Goal: Information Seeking & Learning: Learn about a topic

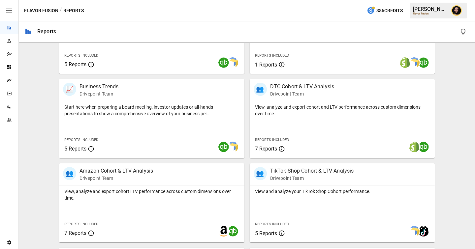
scroll to position [203, 0]
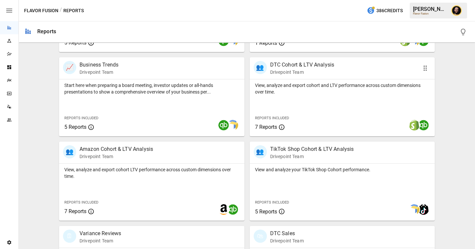
click at [304, 95] on p "View, analyze and export cohort and LTV performance across custom dimensions ov…" at bounding box center [342, 88] width 175 height 13
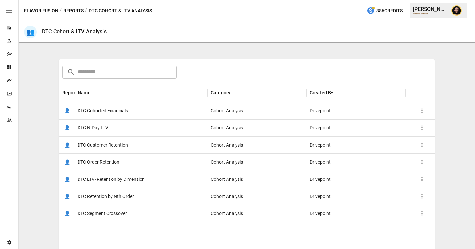
scroll to position [85, 0]
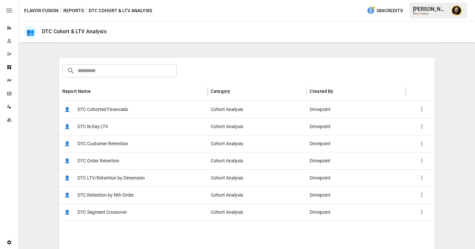
click at [135, 176] on span "DTC LTV/Retention by Dimension" at bounding box center [110, 178] width 67 height 17
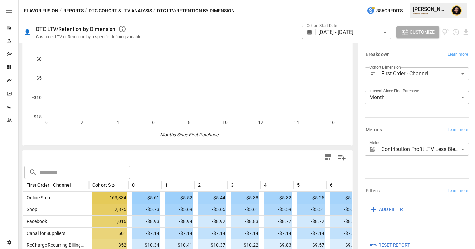
scroll to position [47, 0]
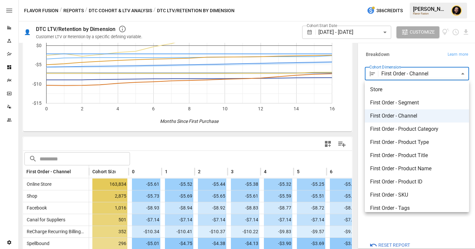
click at [418, 0] on body "Reports Experiments Dazzler Studio Dashboards Plans SmartModel ™ Data Sources T…" at bounding box center [237, 0] width 475 height 0
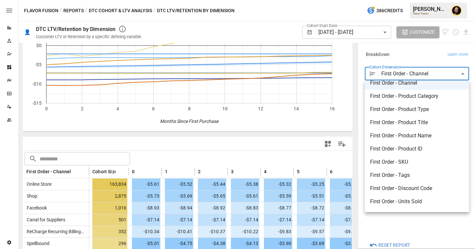
scroll to position [37, 0]
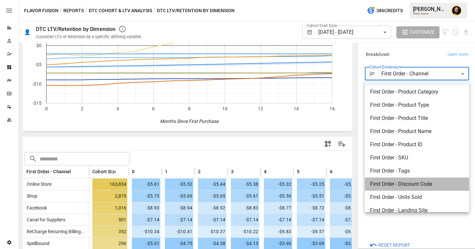
click at [403, 185] on span "First Order - Discount Code" at bounding box center [417, 184] width 94 height 8
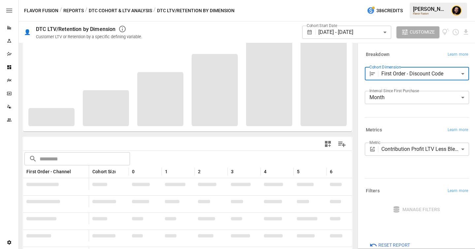
scroll to position [76, 0]
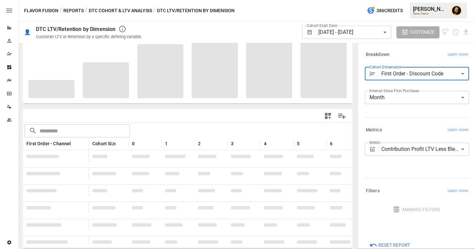
click at [398, 0] on body "Reports Experiments Dazzler Studio Dashboards Plans SmartModel ™ Data Sources T…" at bounding box center [237, 0] width 475 height 0
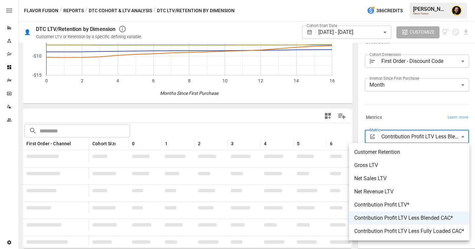
scroll to position [47, 0]
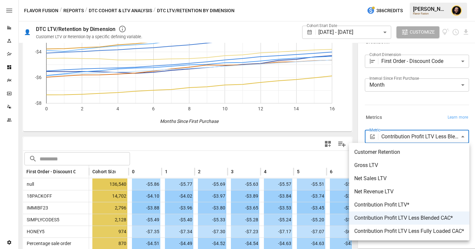
click at [282, 144] on div at bounding box center [237, 124] width 475 height 249
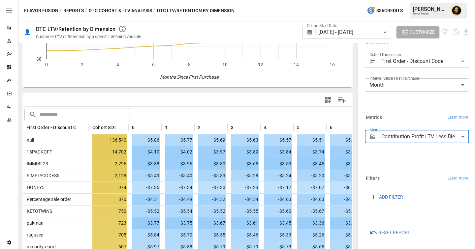
scroll to position [93, 0]
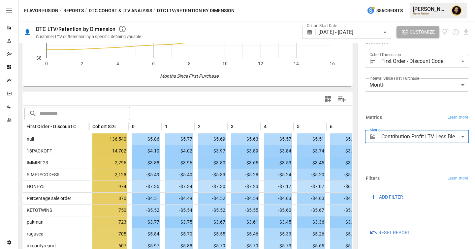
click at [384, 0] on body "Reports Experiments Dazzler Studio Dashboards Plans SmartModel ™ Data Sources T…" at bounding box center [237, 0] width 475 height 0
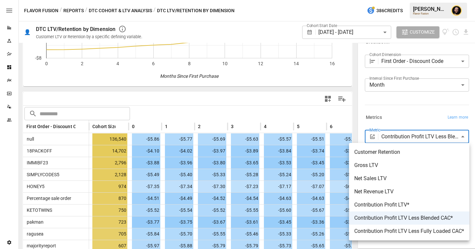
click at [253, 188] on div at bounding box center [237, 124] width 475 height 249
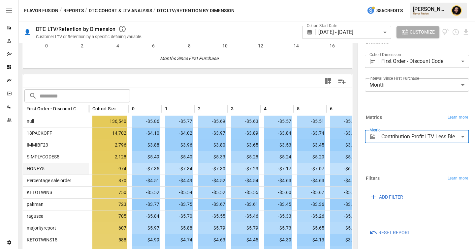
scroll to position [111, 0]
click at [413, 0] on body "Reports Experiments Dazzler Studio Dashboards Plans SmartModel ™ Data Sources T…" at bounding box center [237, 0] width 475 height 0
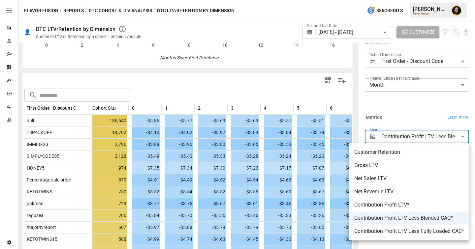
click at [299, 82] on div at bounding box center [237, 124] width 475 height 249
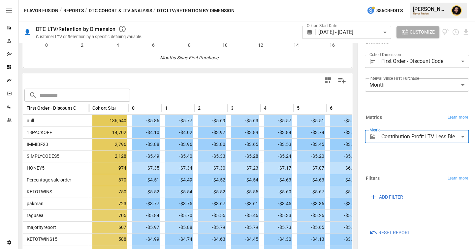
scroll to position [0, 0]
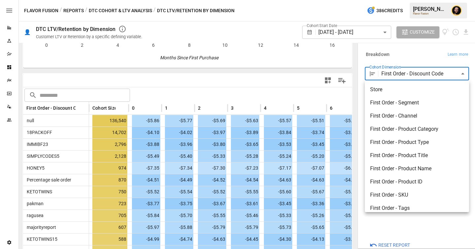
click at [397, 0] on body "Reports Experiments Dazzler Studio Dashboards Plans SmartModel ™ Data Sources T…" at bounding box center [237, 0] width 475 height 0
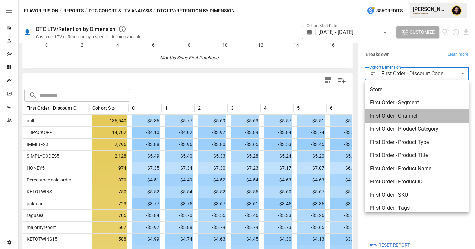
click at [398, 116] on span "First Order - Channel" at bounding box center [417, 116] width 94 height 8
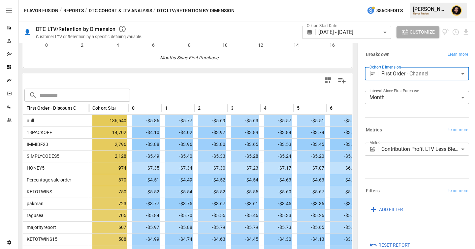
type input "**********"
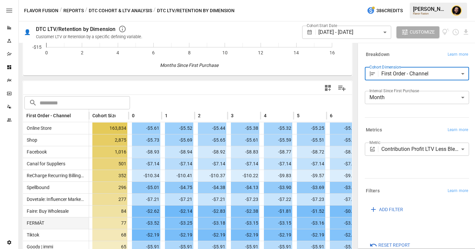
scroll to position [105, 0]
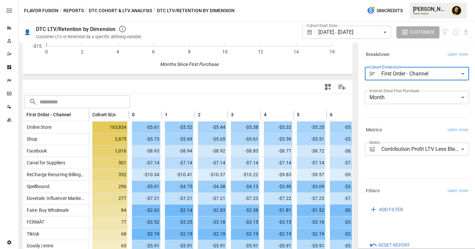
click at [400, 0] on body "Reports Experiments Dazzler Studio Dashboards Plans SmartModel ™ Data Sources T…" at bounding box center [237, 0] width 475 height 0
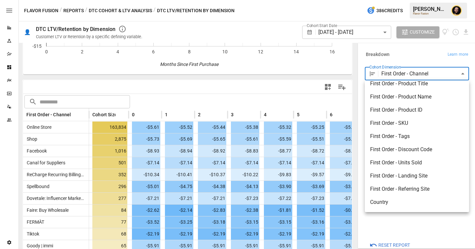
scroll to position [73, 0]
click at [404, 55] on div at bounding box center [237, 124] width 475 height 249
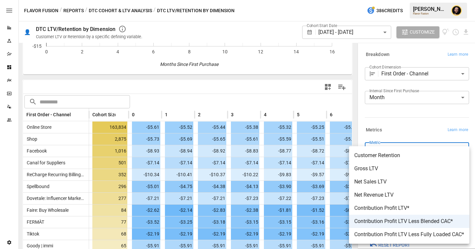
click at [391, 0] on body "Reports Experiments Dazzler Studio Dashboards Plans SmartModel ™ Data Sources T…" at bounding box center [237, 0] width 475 height 0
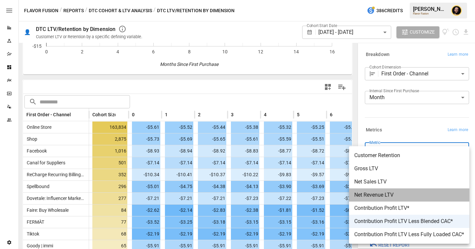
click at [399, 196] on span "Net Revenue LTV" at bounding box center [409, 195] width 110 height 8
type input "**********"
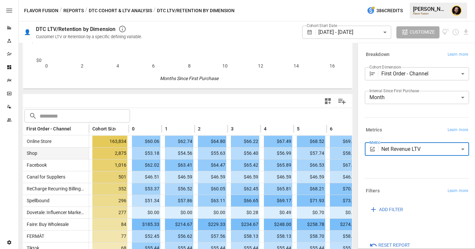
scroll to position [107, 0]
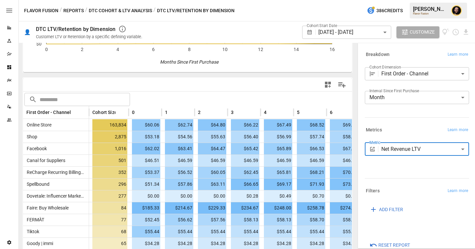
click at [400, 0] on body "Reports Experiments Dazzler Studio Dashboards Plans SmartModel ™ Data Sources T…" at bounding box center [237, 0] width 475 height 0
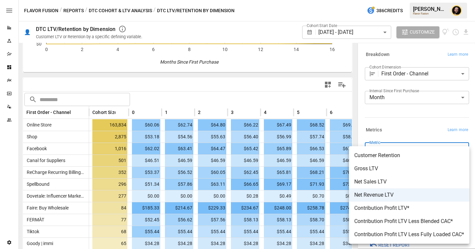
click at [404, 129] on div at bounding box center [237, 124] width 475 height 249
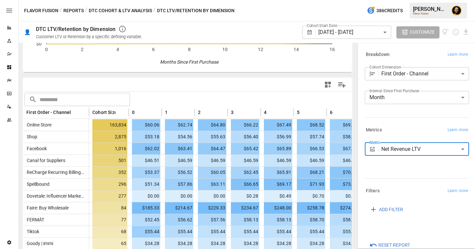
click at [302, 104] on div "​ ​" at bounding box center [187, 99] width 329 height 15
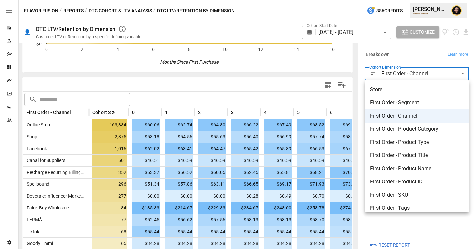
click at [417, 0] on body "Reports Experiments Dazzler Studio Dashboards Plans SmartModel ™ Data Sources T…" at bounding box center [237, 0] width 475 height 0
click at [228, 93] on div at bounding box center [237, 124] width 475 height 249
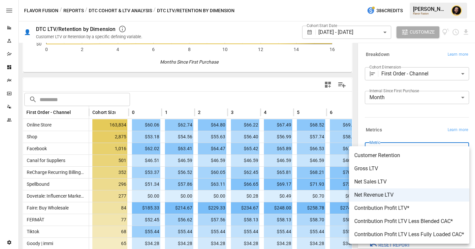
click at [395, 0] on body "Reports Experiments Dazzler Studio Dashboards Plans SmartModel ™ Data Sources T…" at bounding box center [237, 0] width 475 height 0
click at [240, 93] on div at bounding box center [237, 124] width 475 height 249
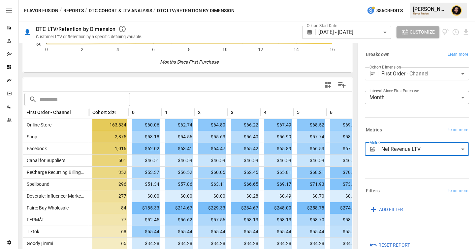
click at [431, 0] on body "Reports Experiments Dazzler Studio Dashboards Plans SmartModel ™ Data Sources T…" at bounding box center [237, 0] width 475 height 0
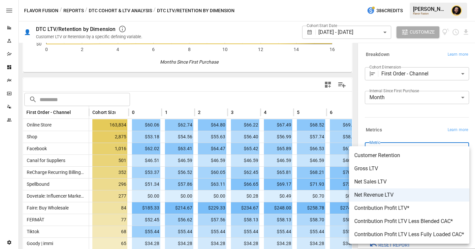
click at [231, 90] on div at bounding box center [237, 124] width 475 height 249
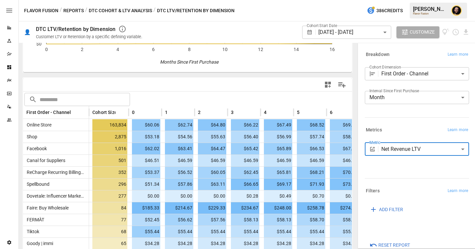
click at [401, 0] on body "Reports Experiments Dazzler Studio Dashboards Plans SmartModel ™ Data Sources T…" at bounding box center [237, 0] width 475 height 0
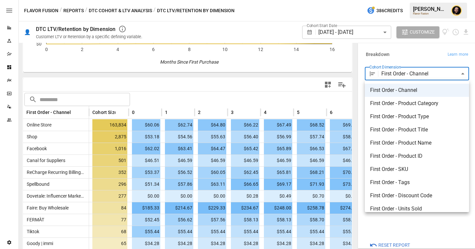
scroll to position [34, 0]
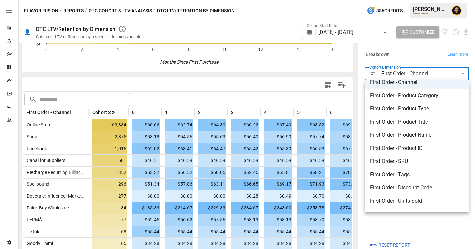
click at [404, 132] on span "First Order - Product Name" at bounding box center [417, 135] width 94 height 8
type input "**********"
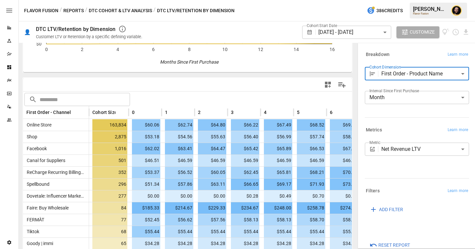
scroll to position [76, 0]
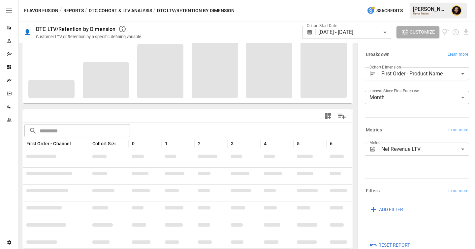
click at [107, 12] on button "DTC Cohort & LTV Analysis" at bounding box center [120, 11] width 63 height 8
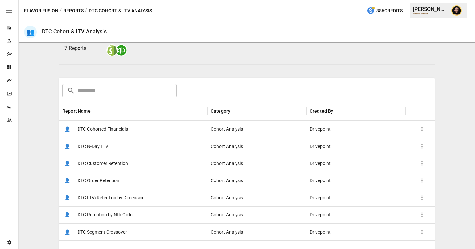
scroll to position [103, 0]
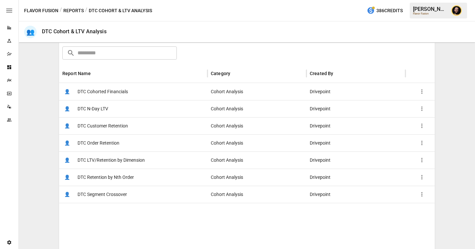
click at [130, 183] on span "DTC Retention by Nth Order" at bounding box center [105, 177] width 56 height 17
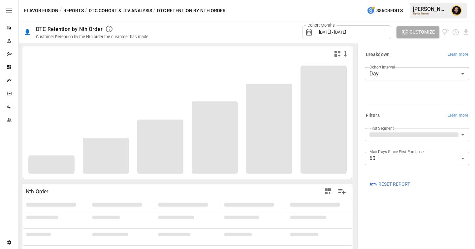
click at [404, 0] on body "Reports Experiments Dazzler Studio Dashboards Plans SmartModel ™ Data Sources T…" at bounding box center [237, 0] width 475 height 0
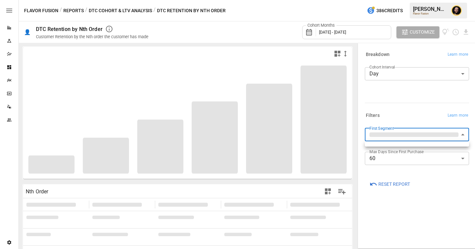
click at [399, 107] on div at bounding box center [237, 124] width 475 height 249
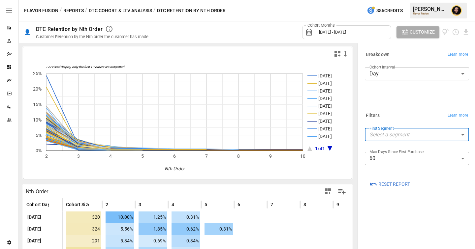
click at [105, 9] on button "DTC Cohort & LTV Analysis" at bounding box center [120, 11] width 63 height 8
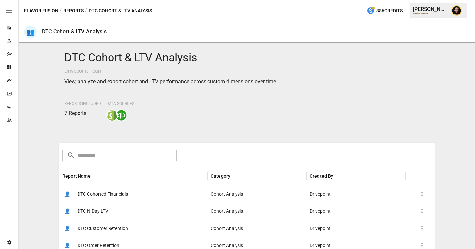
scroll to position [77, 0]
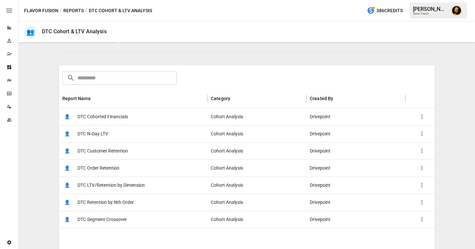
click at [75, 9] on button "Reports" at bounding box center [73, 11] width 20 height 8
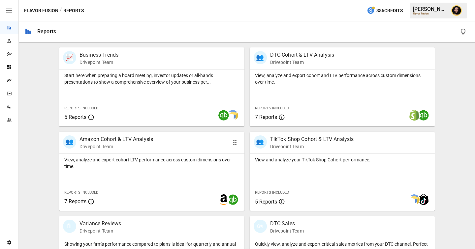
scroll to position [211, 0]
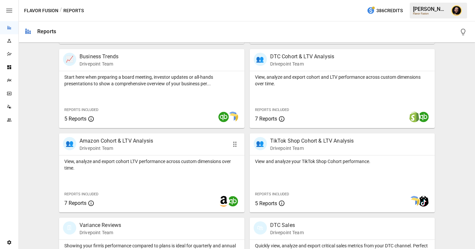
click at [156, 169] on p "View, analyze and export cohort LTV performance across custom dimensions over t…" at bounding box center [151, 164] width 175 height 13
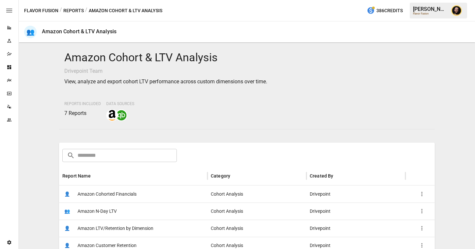
scroll to position [88, 0]
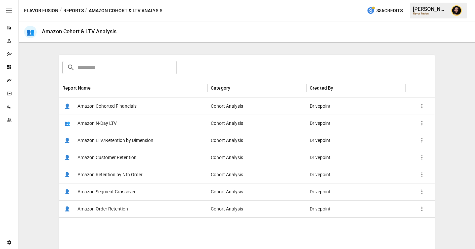
click at [124, 193] on span "Amazon Segment Crossover" at bounding box center [106, 192] width 58 height 17
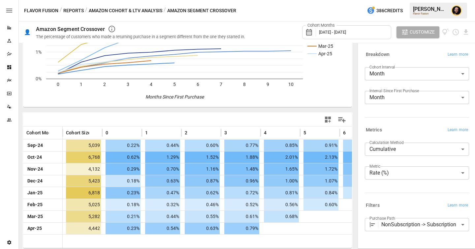
scroll to position [12, 0]
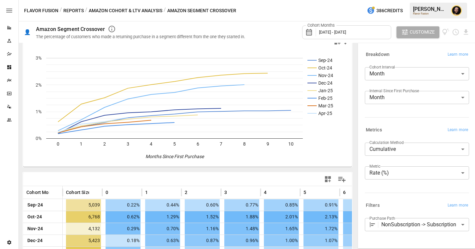
click at [143, 12] on button "Amazon Cohort & LTV Analysis" at bounding box center [126, 11] width 74 height 8
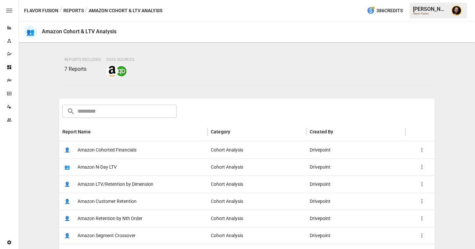
scroll to position [61, 0]
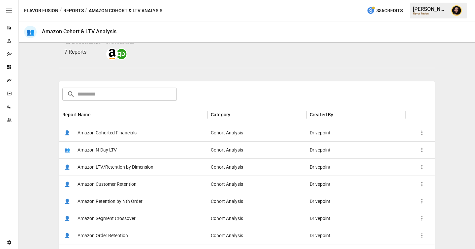
click at [135, 168] on span "Amazon LTV/Retention by Dimension" at bounding box center [115, 167] width 76 height 17
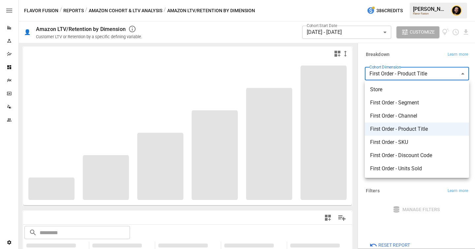
click at [397, 0] on body "**********" at bounding box center [237, 0] width 475 height 0
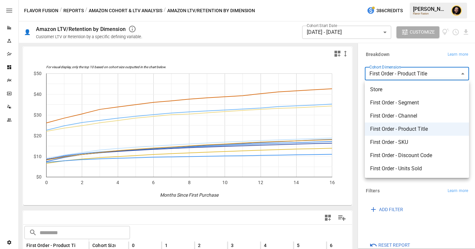
click at [228, 63] on div at bounding box center [237, 124] width 475 height 249
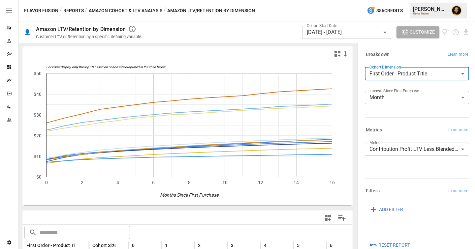
scroll to position [151, 0]
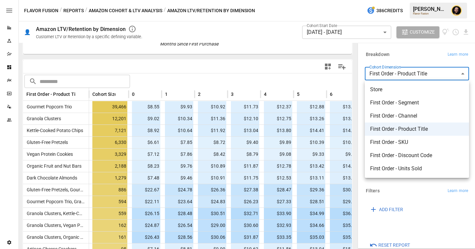
click at [403, 0] on body "Reports Experiments Dazzler Studio Dashboards Plans SmartModel ™ Data Sources T…" at bounding box center [237, 0] width 475 height 0
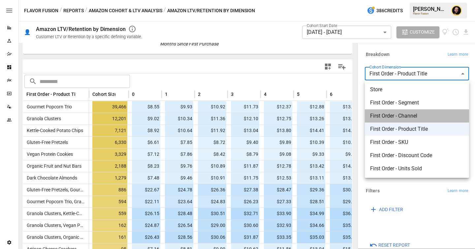
click at [398, 119] on span "First Order - Channel" at bounding box center [417, 116] width 94 height 8
type input "**********"
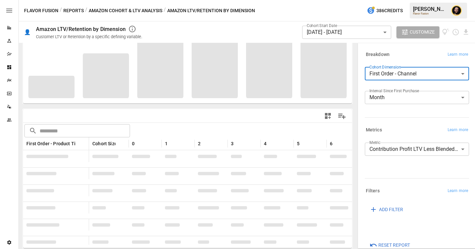
scroll to position [102, 0]
click at [412, 0] on body "Reports Experiments Dazzler Studio Dashboards Plans SmartModel ™ Data Sources T…" at bounding box center [237, 0] width 475 height 0
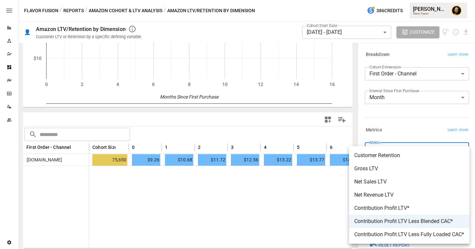
scroll to position [98, 0]
click at [395, 122] on div at bounding box center [237, 124] width 475 height 249
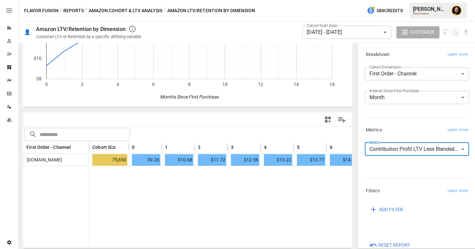
scroll to position [0, 0]
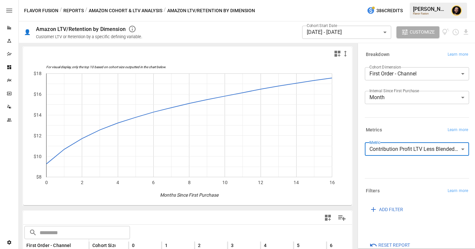
click at [74, 10] on button "Reports" at bounding box center [73, 11] width 20 height 8
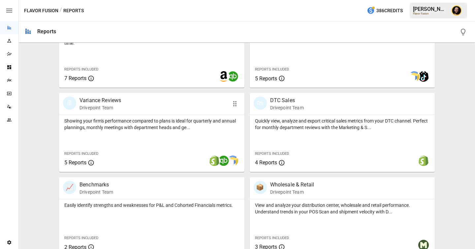
scroll to position [359, 0]
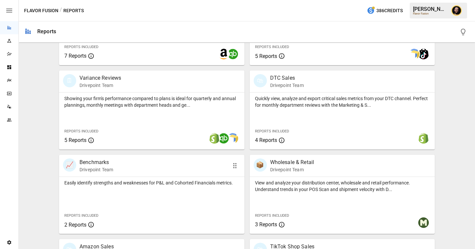
click at [150, 205] on div "Easily identify strengths and weaknesses for P&L and Cohorted Financials metric…" at bounding box center [151, 205] width 185 height 57
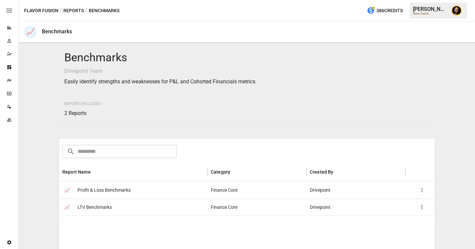
click at [120, 207] on div "📈 LTV Benchmarks" at bounding box center [133, 207] width 148 height 17
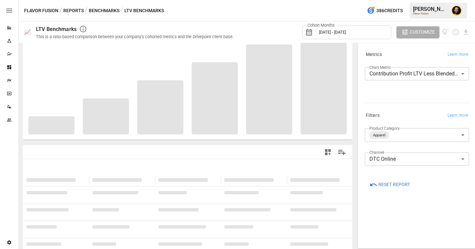
scroll to position [40, 0]
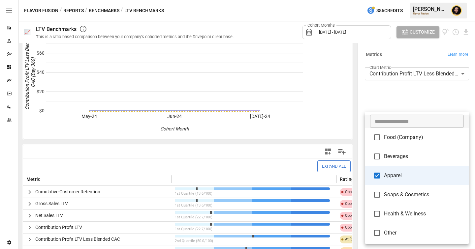
click at [406, 0] on body "Reports Experiments Dazzler Studio Dashboards Plans SmartModel ™ Data Sources T…" at bounding box center [237, 0] width 475 height 0
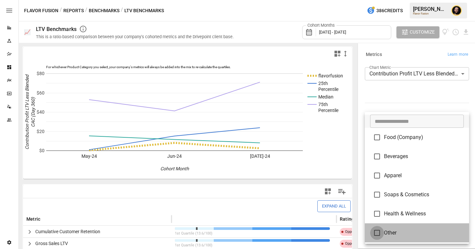
type input "*****"
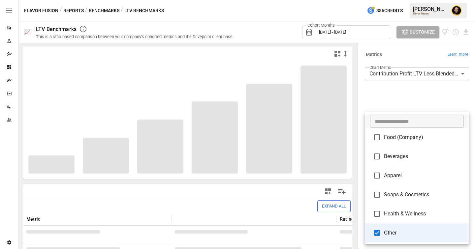
click at [380, 90] on div at bounding box center [237, 124] width 475 height 249
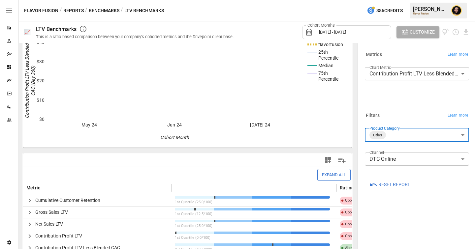
scroll to position [88, 0]
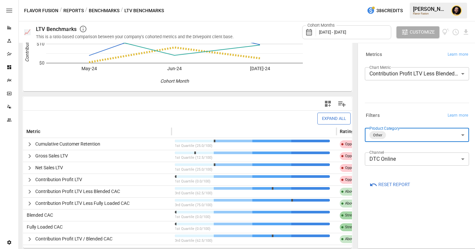
click at [410, 0] on body "Reports Experiments Dazzler Studio Dashboards Plans SmartModel ™ Data Sources T…" at bounding box center [237, 0] width 475 height 0
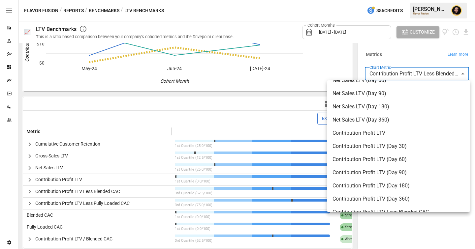
scroll to position [62, 0]
click at [399, 56] on div at bounding box center [237, 124] width 475 height 249
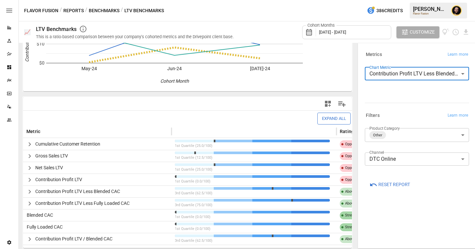
click at [411, 0] on body "Reports Experiments Dazzler Studio Dashboards Plans SmartModel ™ Data Sources T…" at bounding box center [237, 0] width 475 height 0
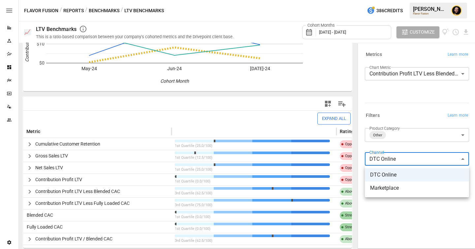
click at [408, 74] on div at bounding box center [237, 124] width 475 height 249
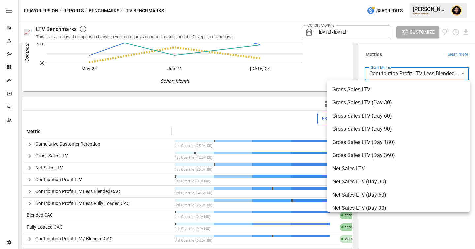
click at [402, 0] on body "Reports Experiments Dazzler Studio Dashboards Plans SmartModel ™ Data Sources T…" at bounding box center [237, 0] width 475 height 0
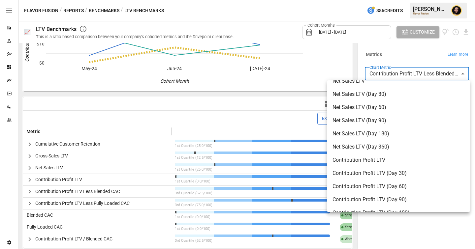
click at [380, 127] on li "Net Sales LTV (Day 180)" at bounding box center [398, 133] width 142 height 13
type input "**********"
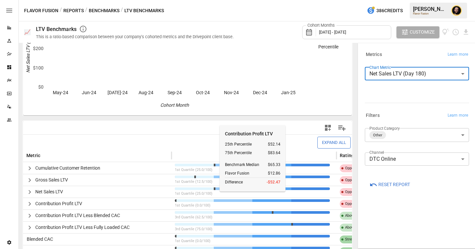
scroll to position [71, 0]
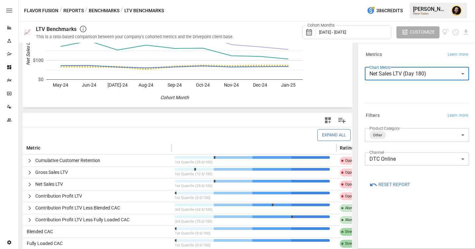
click at [382, 128] on label "Product Category" at bounding box center [384, 129] width 30 height 6
click at [391, 0] on body "Reports Experiments Dazzler Studio Dashboards Plans SmartModel ™ Data Sources T…" at bounding box center [237, 0] width 475 height 0
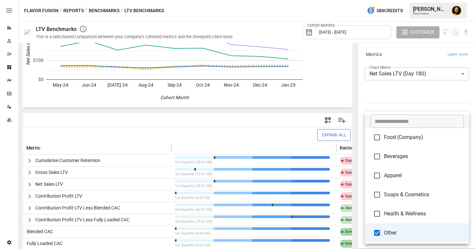
click at [395, 103] on div at bounding box center [237, 124] width 475 height 249
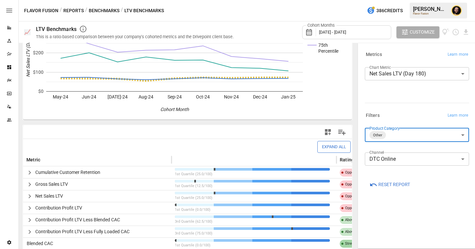
scroll to position [88, 0]
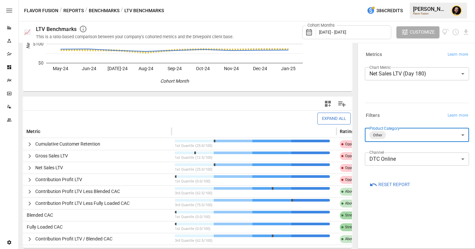
click at [415, 0] on body "Reports Experiments Dazzler Studio Dashboards Plans SmartModel ™ Data Sources T…" at bounding box center [237, 0] width 475 height 0
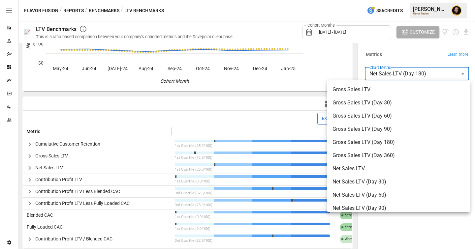
scroll to position [75, 0]
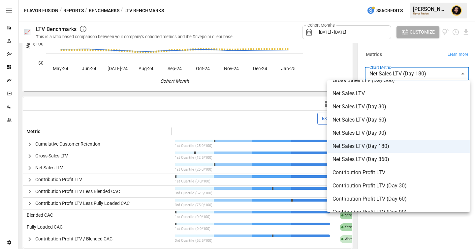
click at [420, 55] on div at bounding box center [237, 124] width 475 height 249
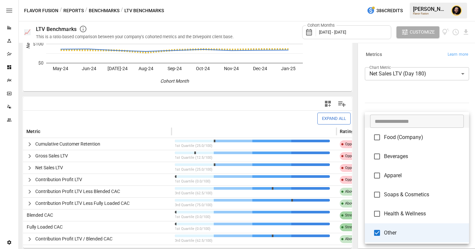
click at [397, 0] on body "Reports Experiments Dazzler Studio Dashboards Plans SmartModel ™ Data Sources T…" at bounding box center [237, 0] width 475 height 0
click at [395, 104] on div at bounding box center [237, 124] width 475 height 249
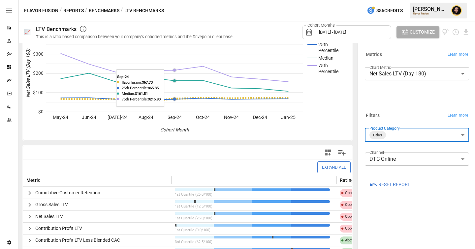
scroll to position [88, 0]
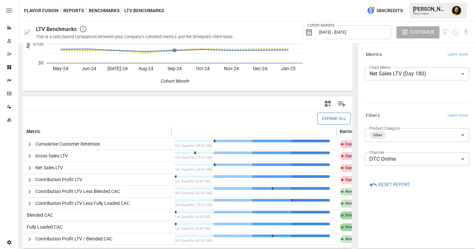
click at [104, 8] on button "Benchmarks" at bounding box center [104, 11] width 31 height 8
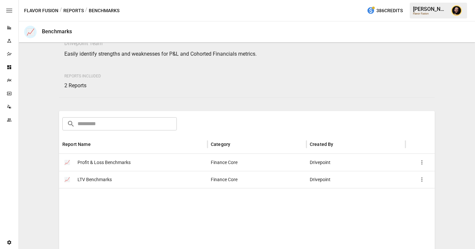
scroll to position [58, 0]
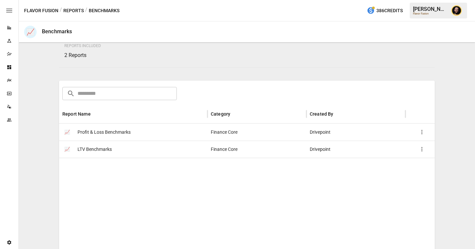
click at [110, 136] on span "Profit & Loss Benchmarks" at bounding box center [103, 132] width 53 height 17
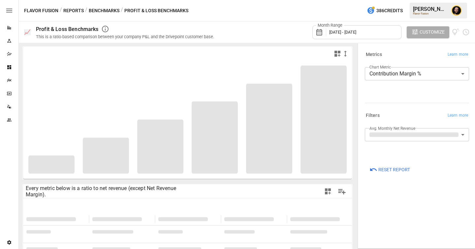
click at [409, 0] on body "**********" at bounding box center [237, 0] width 475 height 0
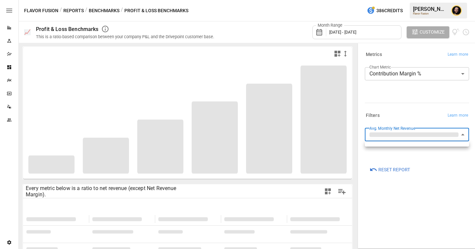
click at [411, 111] on div at bounding box center [237, 124] width 475 height 249
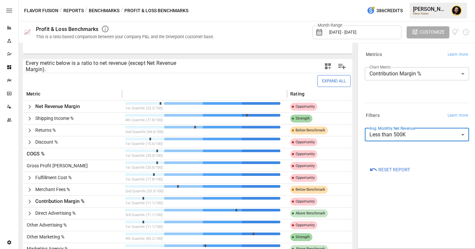
scroll to position [149, 0]
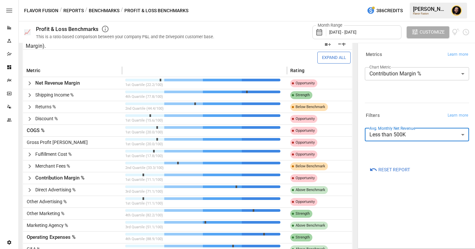
click at [29, 83] on icon "button" at bounding box center [30, 83] width 8 height 8
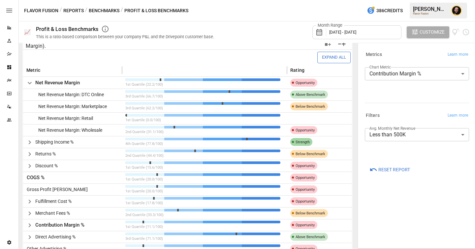
click at [423, 0] on body "Reports Experiments Dazzler Studio Dashboards Plans SmartModel ™ Data Sources T…" at bounding box center [237, 0] width 475 height 0
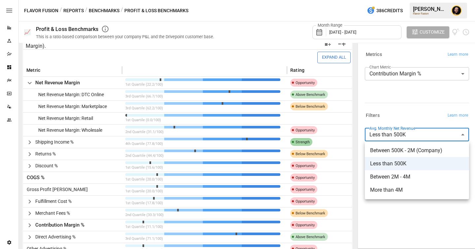
click at [392, 107] on div at bounding box center [237, 124] width 475 height 249
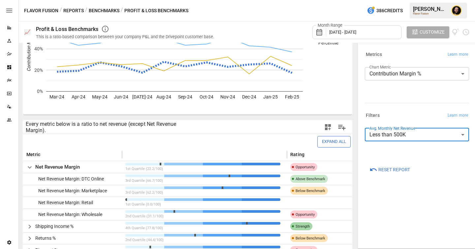
scroll to position [47, 0]
